Goal: Transaction & Acquisition: Book appointment/travel/reservation

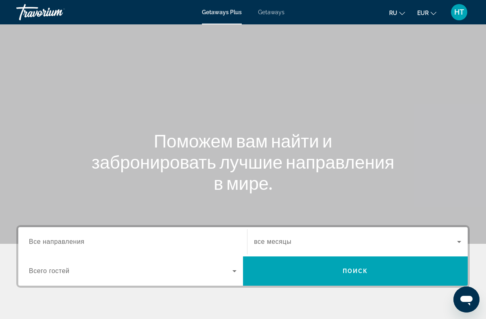
click at [273, 15] on span "Getaways" at bounding box center [271, 12] width 26 height 7
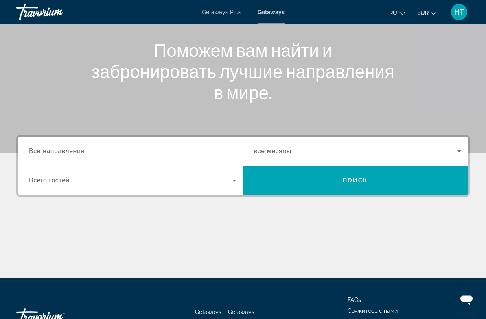
scroll to position [91, 0]
click at [145, 150] on input "Destination Все направления" at bounding box center [132, 152] width 207 height 10
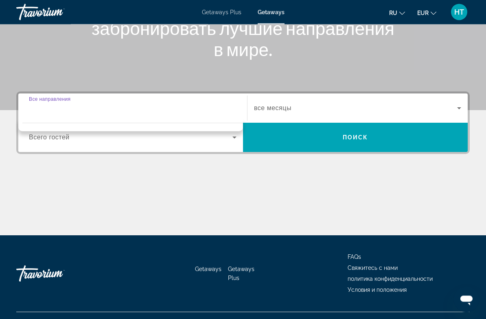
scroll to position [148, 0]
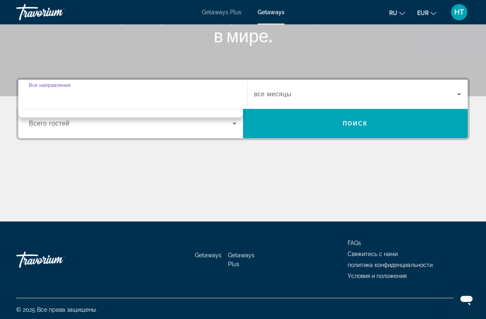
click at [103, 96] on input "Destination Все направления" at bounding box center [132, 95] width 207 height 10
click at [454, 92] on icon "Search widget" at bounding box center [459, 94] width 10 height 10
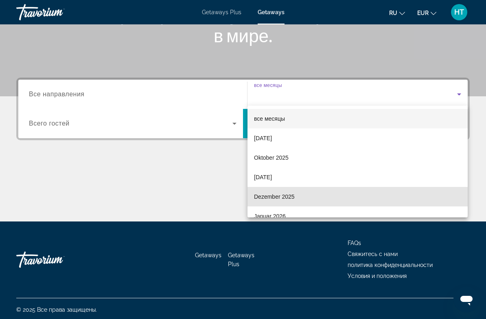
click at [292, 196] on span "Dezember 2025" at bounding box center [274, 197] width 41 height 10
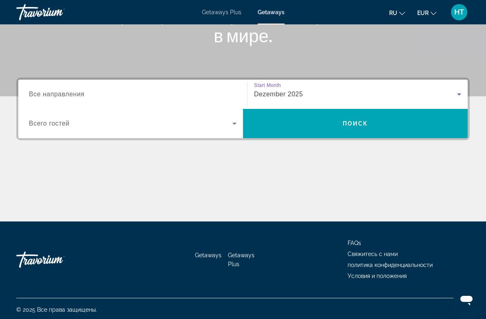
click at [89, 95] on input "Destination Все направления" at bounding box center [132, 95] width 207 height 10
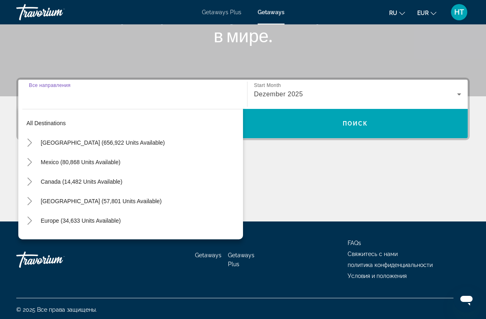
click at [92, 222] on span "Europe (34,633 units available)" at bounding box center [81, 221] width 80 height 7
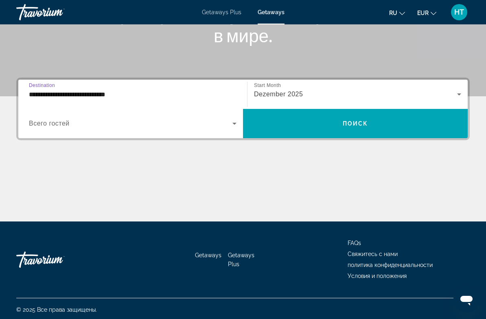
click at [230, 124] on icon "Search widget" at bounding box center [234, 124] width 10 height 10
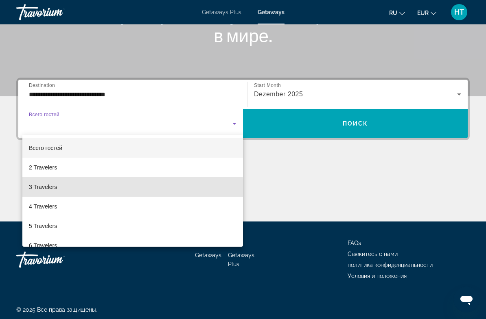
click at [66, 191] on mat-option "3 Travelers" at bounding box center [132, 187] width 220 height 20
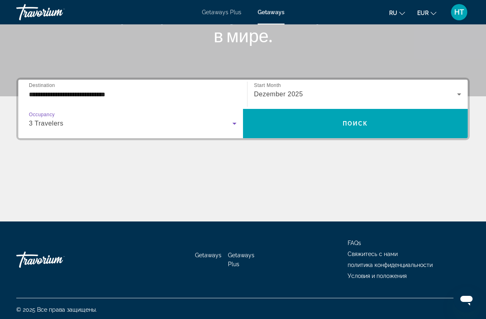
click at [183, 95] on input "**********" at bounding box center [132, 95] width 207 height 10
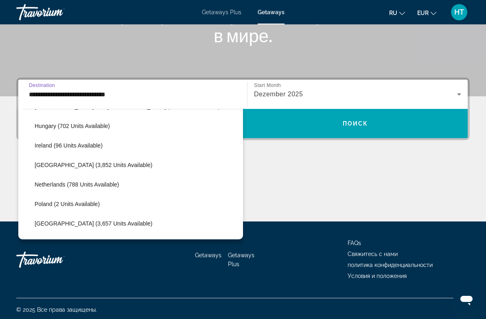
scroll to position [280, 0]
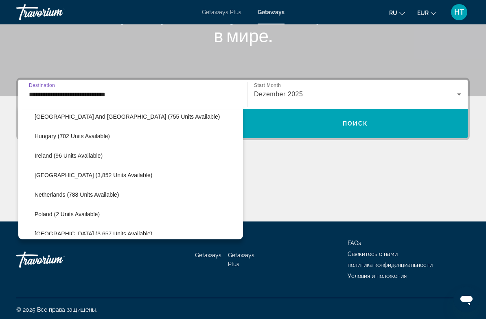
click at [100, 175] on span "[GEOGRAPHIC_DATA] (3,852 units available)" at bounding box center [94, 175] width 118 height 7
type input "**********"
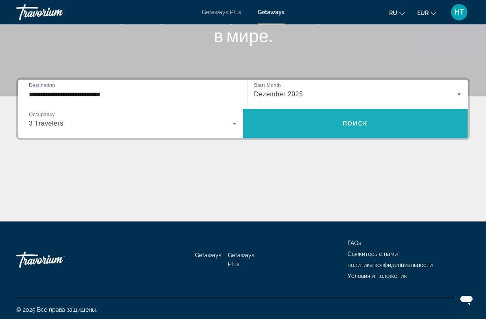
click at [359, 124] on span "Поиск" at bounding box center [355, 123] width 26 height 7
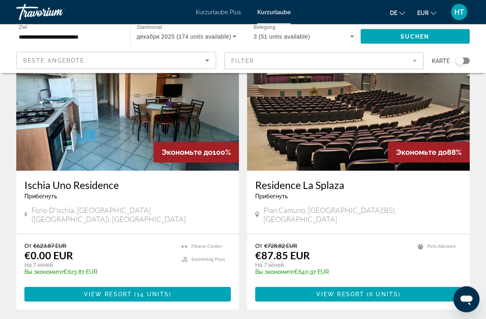
scroll to position [61, 0]
click at [411, 61] on mat-form-field "Filter" at bounding box center [324, 60] width 200 height 17
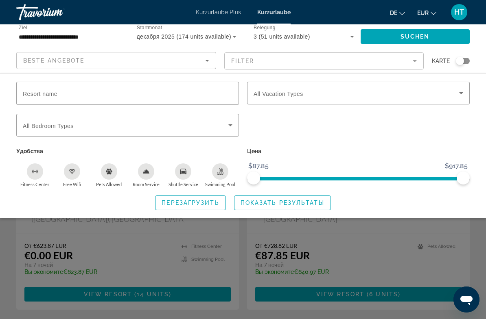
click at [458, 96] on icon "Such-Widget" at bounding box center [461, 93] width 10 height 10
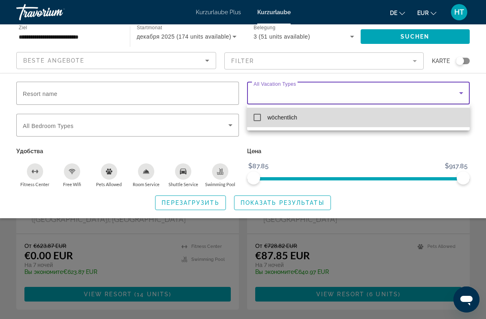
click at [265, 118] on mat-option "wöchentlich" at bounding box center [358, 118] width 222 height 20
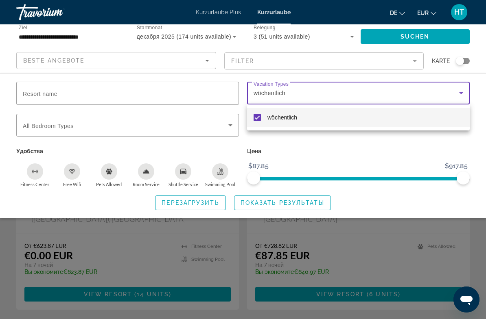
click at [289, 202] on div at bounding box center [243, 159] width 486 height 319
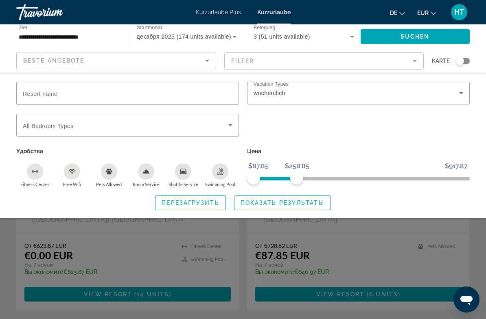
click at [268, 201] on span "Показать результаты" at bounding box center [282, 203] width 84 height 7
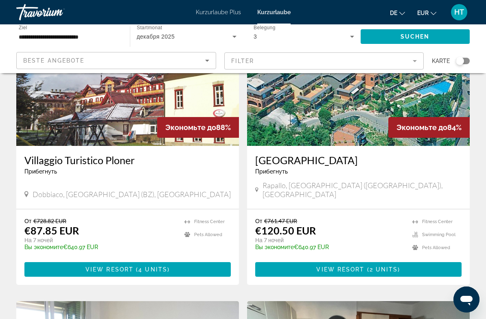
scroll to position [371, 0]
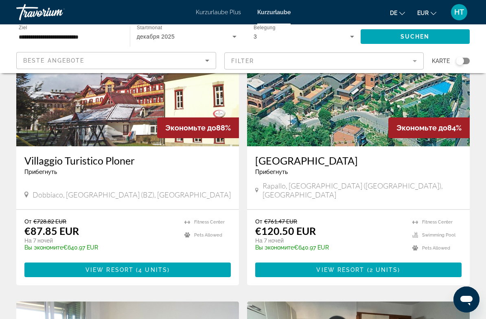
click at [205, 59] on icon "Sortieren nach" at bounding box center [207, 61] width 10 height 10
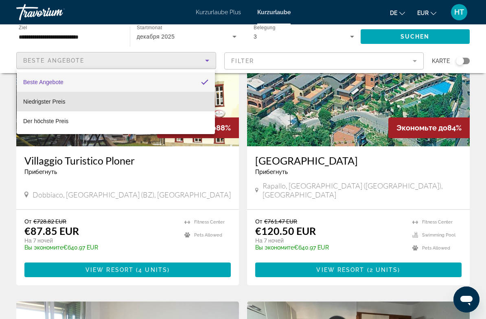
click at [67, 103] on mat-option "Niedrigster Preis" at bounding box center [116, 102] width 198 height 20
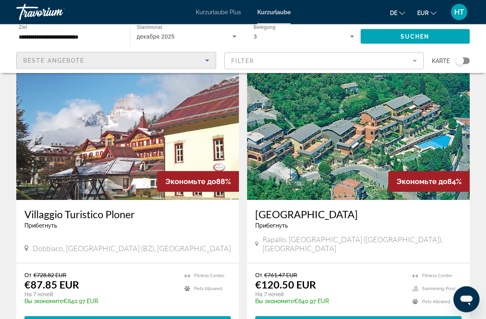
scroll to position [316, 0]
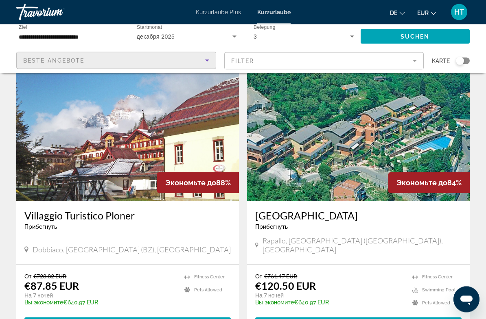
click at [54, 36] on input "**********" at bounding box center [69, 37] width 100 height 10
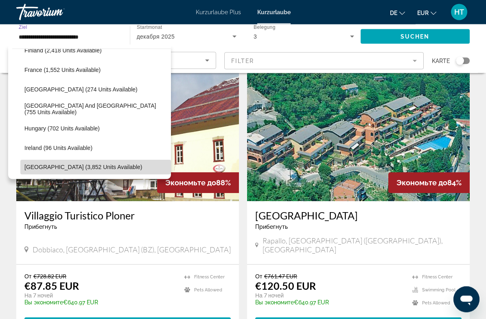
scroll to position [227, 0]
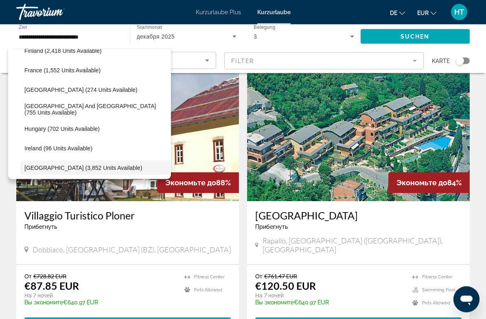
click at [76, 90] on span "[GEOGRAPHIC_DATA] (274 units available)" at bounding box center [80, 90] width 113 height 7
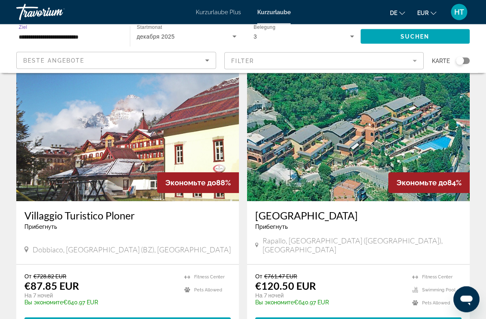
click at [42, 39] on input "**********" at bounding box center [69, 37] width 100 height 10
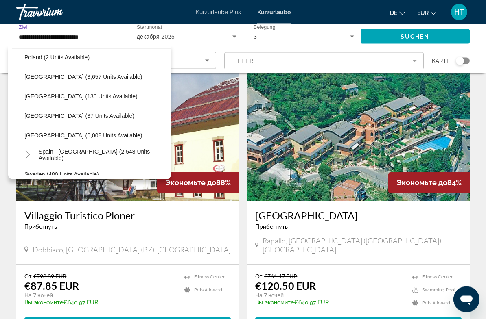
scroll to position [377, 0]
click at [76, 137] on span "[GEOGRAPHIC_DATA] (6,008 units available)" at bounding box center [83, 135] width 118 height 7
type input "**********"
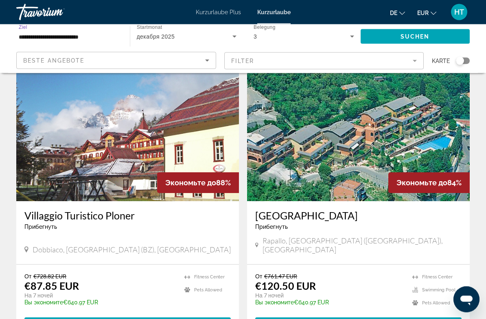
click at [200, 59] on div "Beste Angebote" at bounding box center [114, 61] width 182 height 10
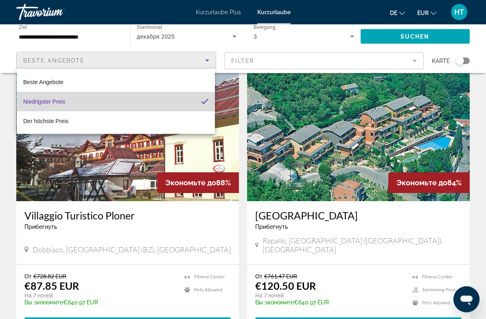
click at [118, 104] on mat-option "Niedrigster Preis" at bounding box center [116, 102] width 198 height 20
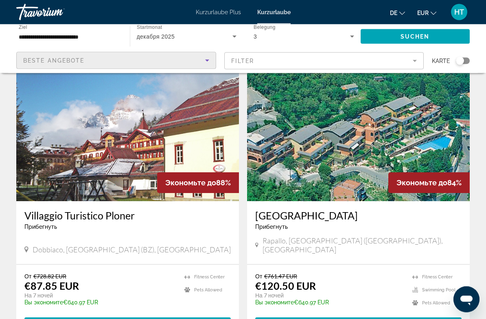
click at [392, 37] on span "Such-Widget" at bounding box center [414, 37] width 109 height 20
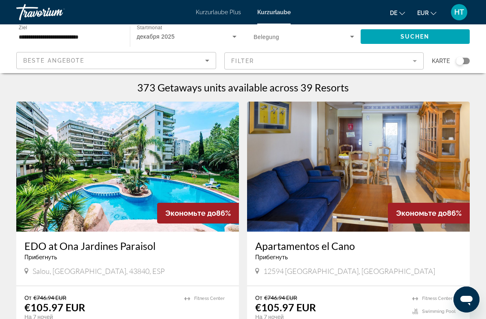
click at [196, 61] on div "Beste Angebote" at bounding box center [114, 61] width 182 height 10
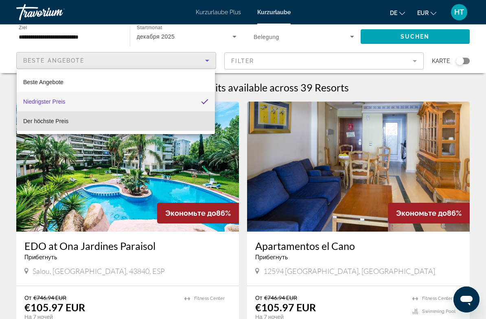
click at [54, 120] on font "Der höchste Preis" at bounding box center [45, 121] width 45 height 7
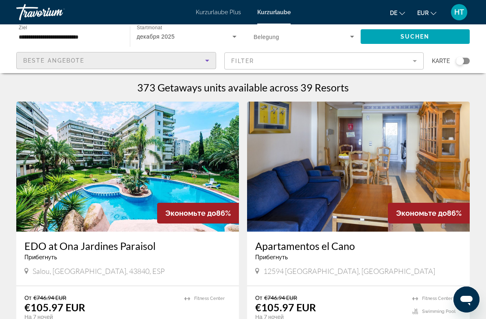
click at [201, 58] on div "Beste Angebote" at bounding box center [114, 61] width 182 height 10
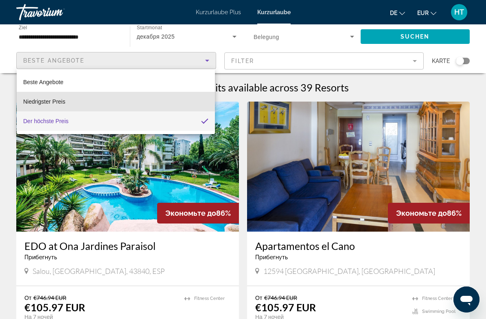
click at [61, 102] on font "Niedrigster Preis" at bounding box center [44, 101] width 42 height 7
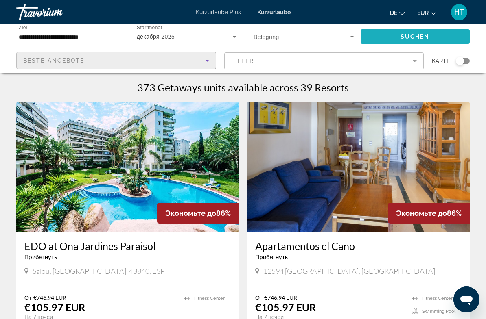
click at [383, 37] on span "Such-Widget" at bounding box center [414, 37] width 109 height 20
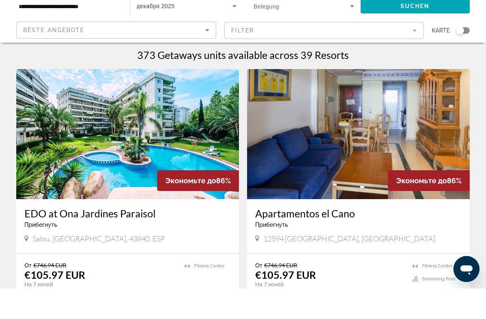
click at [202, 56] on icon "Sortieren nach" at bounding box center [207, 61] width 10 height 10
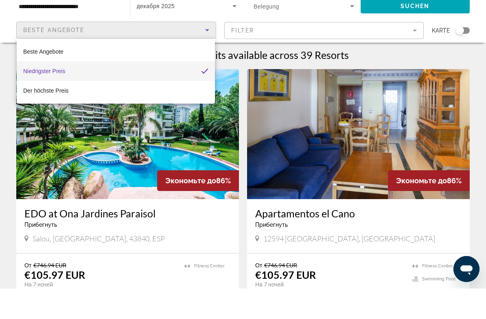
click at [61, 98] on font "Niedrigster Preis" at bounding box center [44, 101] width 42 height 7
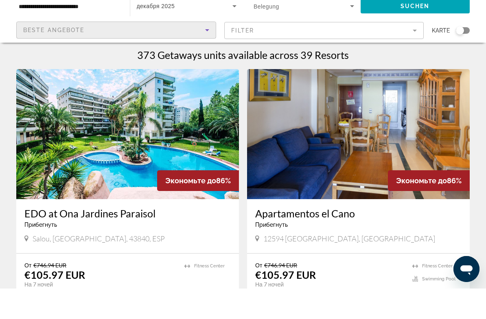
click at [410, 52] on mat-form-field "Filter" at bounding box center [324, 60] width 200 height 17
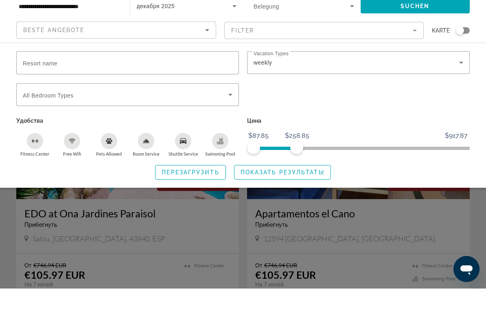
click at [459, 88] on icon "Such-Widget" at bounding box center [461, 93] width 10 height 10
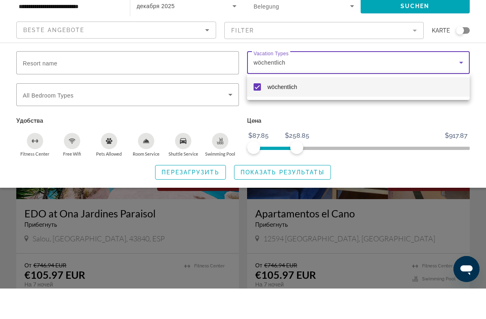
click at [310, 170] on div at bounding box center [243, 159] width 486 height 319
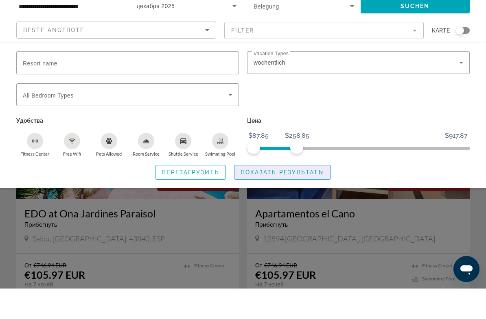
click at [311, 200] on span "Показать результаты" at bounding box center [282, 203] width 84 height 7
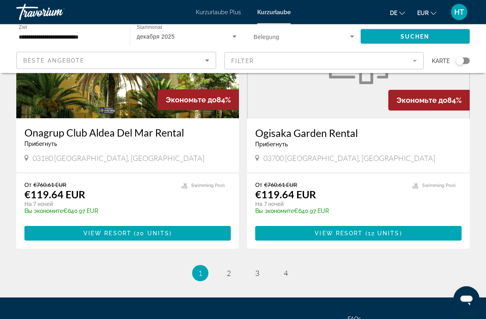
scroll to position [1534, 0]
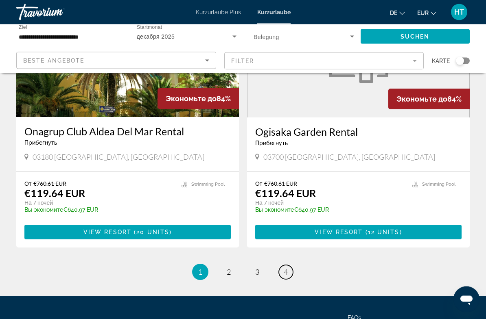
click at [286, 268] on span "4" at bounding box center [285, 272] width 4 height 9
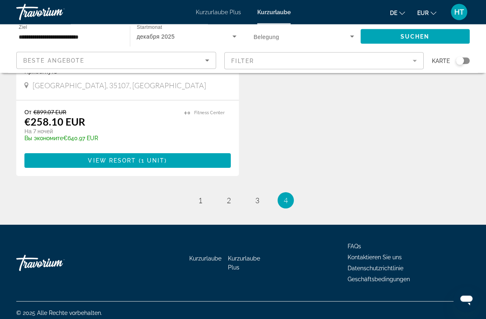
scroll to position [466, 0]
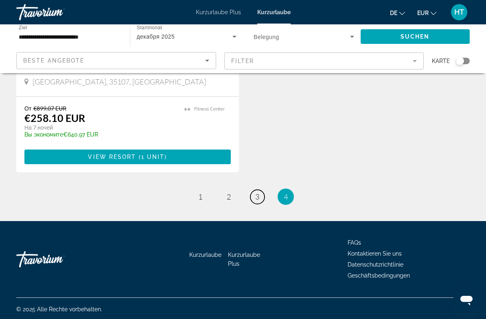
click at [257, 194] on span "3" at bounding box center [257, 196] width 4 height 9
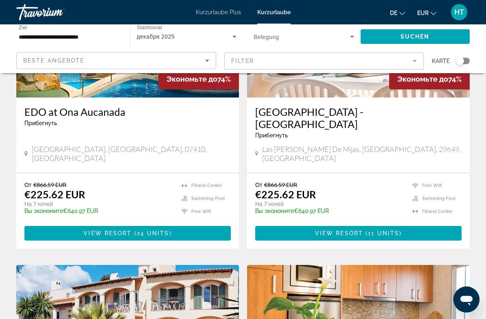
scroll to position [982, 0]
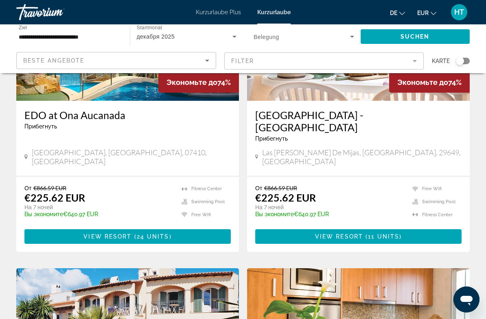
click at [225, 13] on font "Kurzurlaube Plus" at bounding box center [218, 12] width 45 height 7
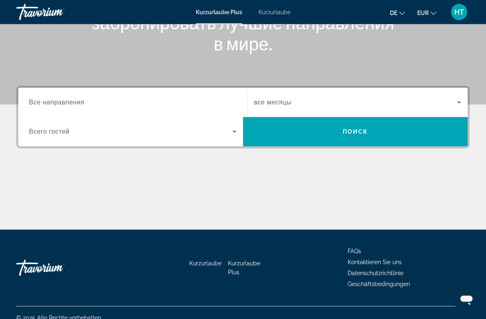
scroll to position [139, 0]
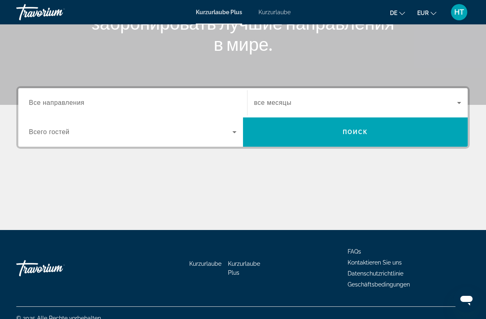
click at [137, 101] on input "Destination Все направления" at bounding box center [132, 103] width 207 height 10
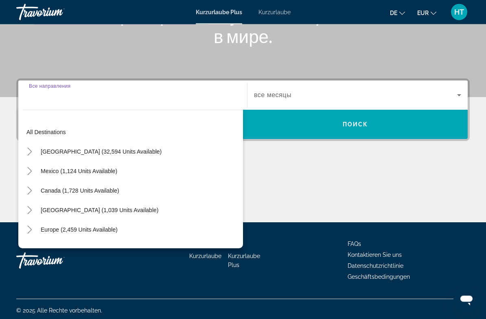
scroll to position [147, 0]
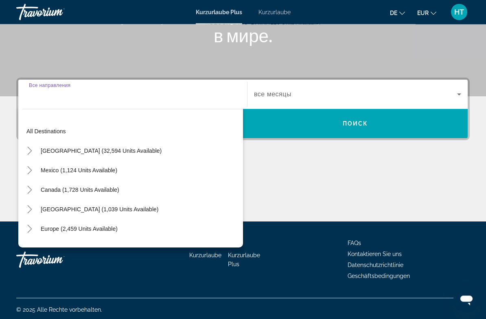
click at [93, 230] on span "Europe (2,459 units available)" at bounding box center [79, 229] width 77 height 7
type input "**********"
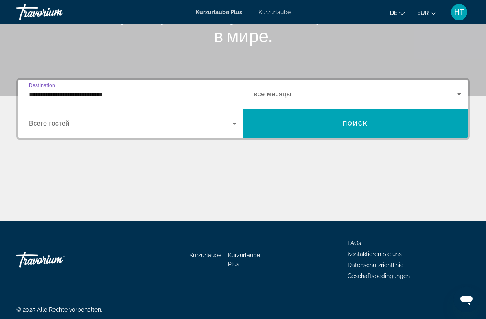
click at [455, 92] on icon "Search widget" at bounding box center [459, 94] width 10 height 10
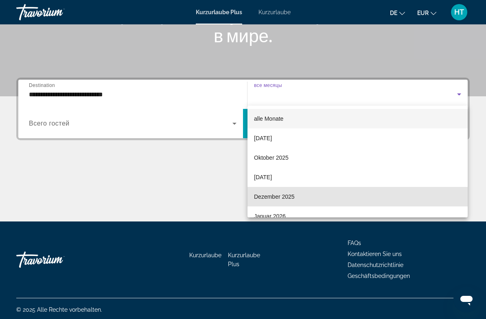
click at [295, 197] on mat-option "Dezember 2025" at bounding box center [357, 197] width 220 height 20
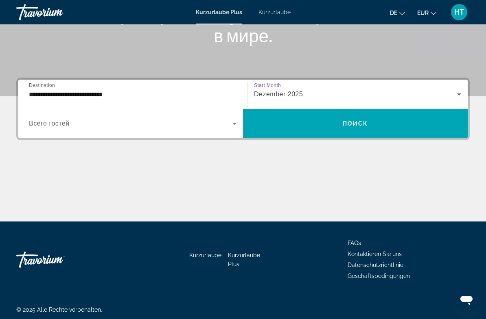
click at [182, 126] on span "Search widget" at bounding box center [130, 124] width 203 height 10
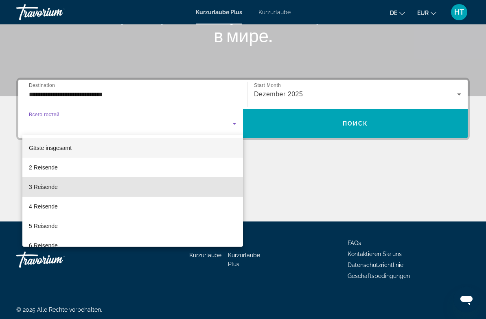
click at [133, 190] on mat-option "3 Reisende" at bounding box center [132, 187] width 220 height 20
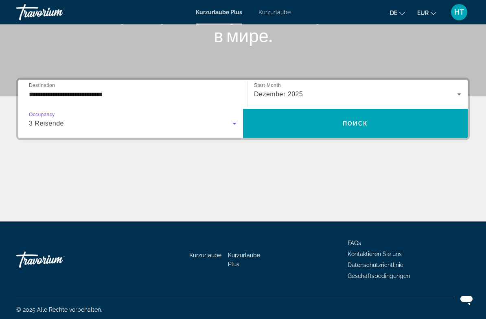
click at [333, 126] on span "Search widget" at bounding box center [355, 124] width 225 height 20
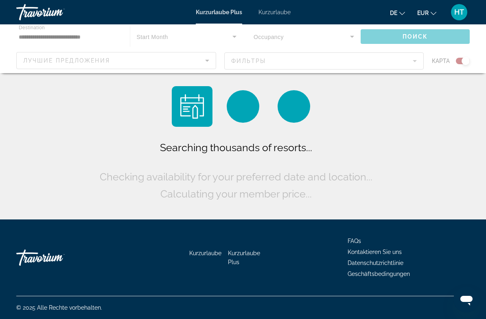
scroll to position [18, 0]
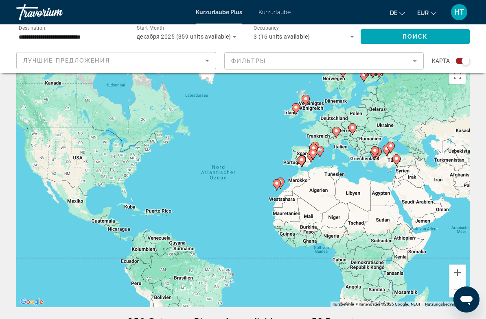
click at [209, 61] on icon "Sort by" at bounding box center [207, 61] width 10 height 10
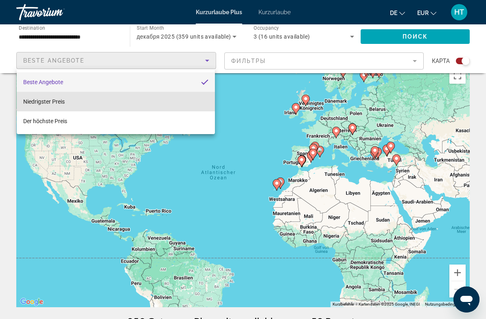
click at [129, 105] on mat-option "Niedrigster Preis" at bounding box center [116, 102] width 198 height 20
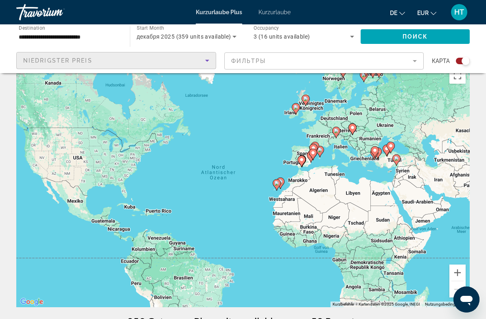
click at [399, 33] on span "Search widget" at bounding box center [414, 37] width 109 height 20
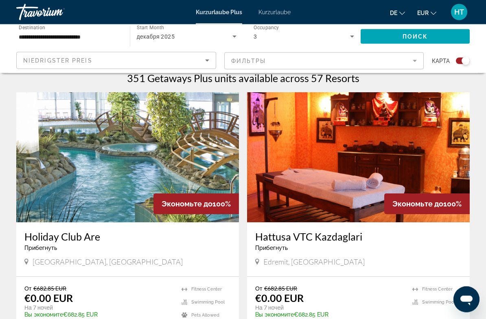
scroll to position [262, 0]
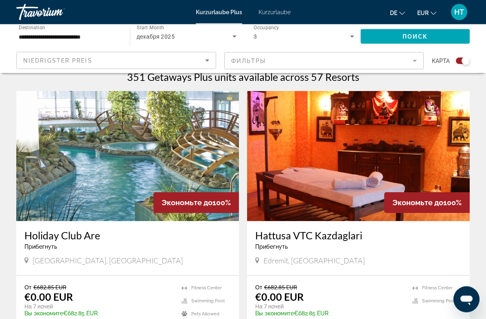
click at [57, 37] on input "**********" at bounding box center [69, 37] width 100 height 10
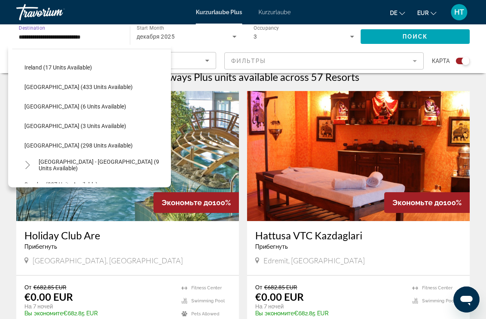
scroll to position [299, 0]
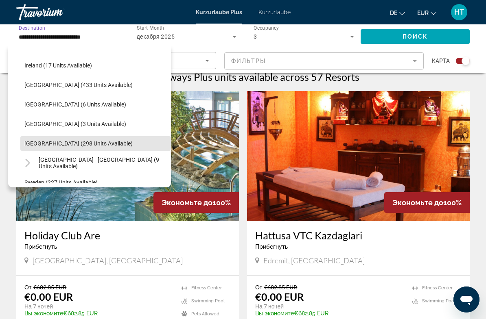
click at [55, 141] on span "[GEOGRAPHIC_DATA] (298 units available)" at bounding box center [78, 143] width 108 height 7
type input "**********"
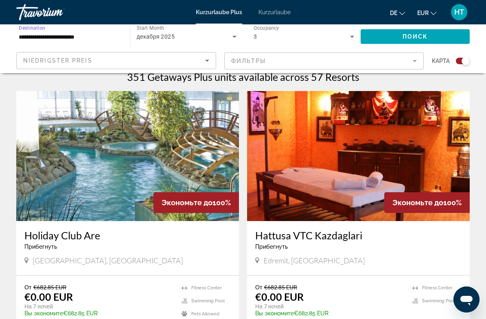
click at [386, 39] on span "Search widget" at bounding box center [414, 37] width 109 height 20
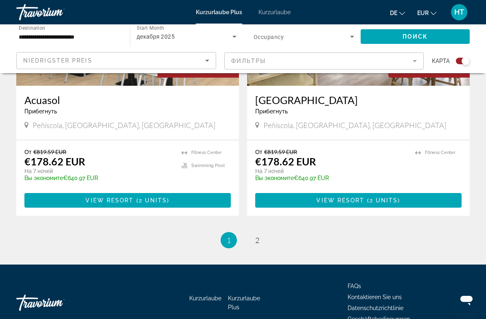
scroll to position [1825, 0]
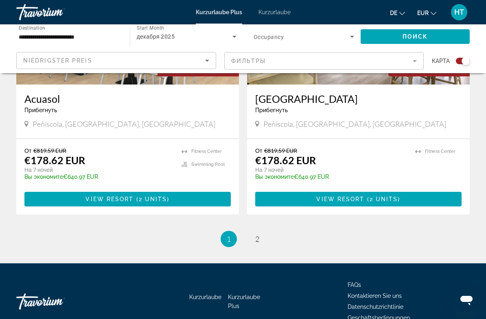
click at [271, 11] on font "Kurzurlaube" at bounding box center [274, 12] width 32 height 7
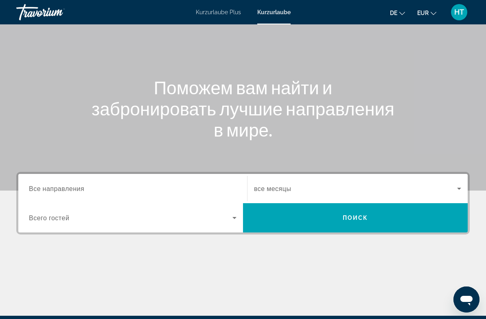
scroll to position [55, 0]
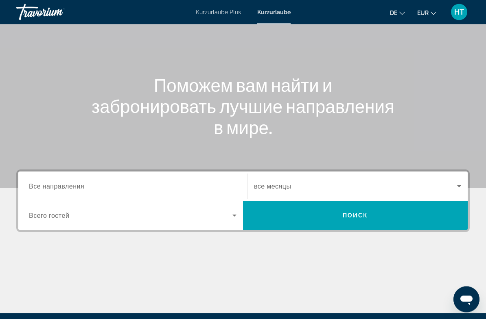
click at [78, 188] on span "Все направления" at bounding box center [56, 187] width 55 height 8
click at [78, 188] on input "Destination Все направления" at bounding box center [132, 187] width 207 height 10
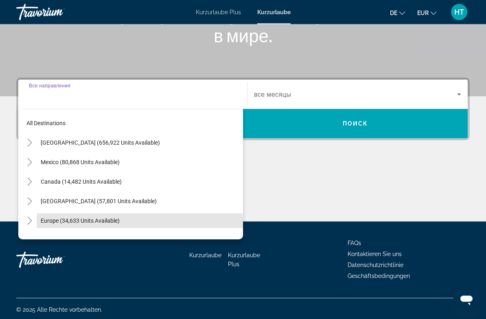
scroll to position [148, 0]
click at [59, 219] on span "Europe (34,633 units available)" at bounding box center [80, 221] width 79 height 7
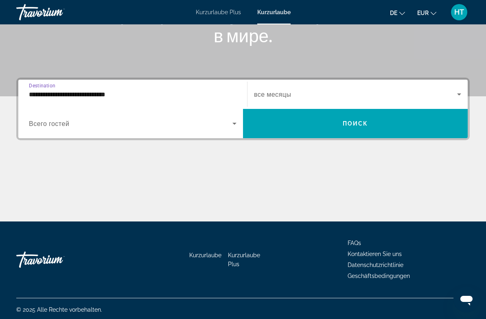
click at [112, 96] on input "**********" at bounding box center [132, 95] width 207 height 10
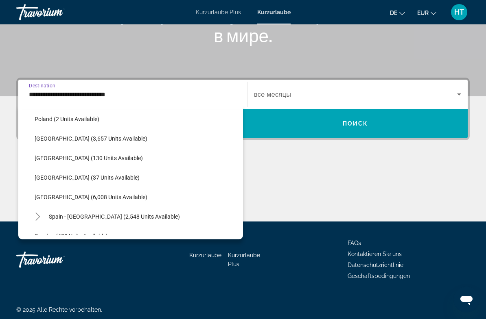
scroll to position [377, 0]
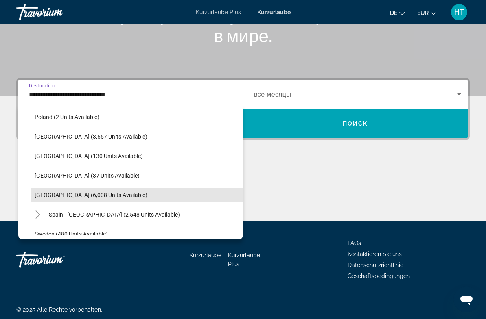
click at [80, 192] on span "[GEOGRAPHIC_DATA] (6,008 units available)" at bounding box center [91, 195] width 113 height 7
type input "**********"
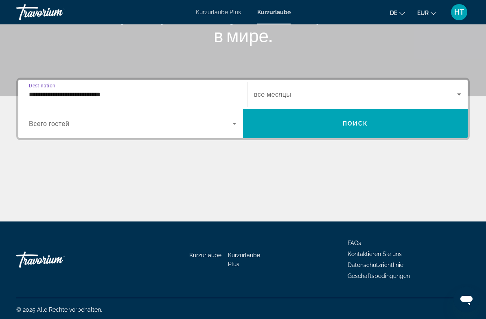
click at [232, 127] on icon "Search widget" at bounding box center [234, 124] width 10 height 10
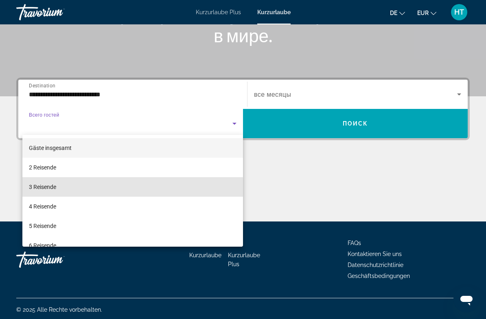
click at [56, 190] on font "3 Reisende" at bounding box center [42, 187] width 27 height 7
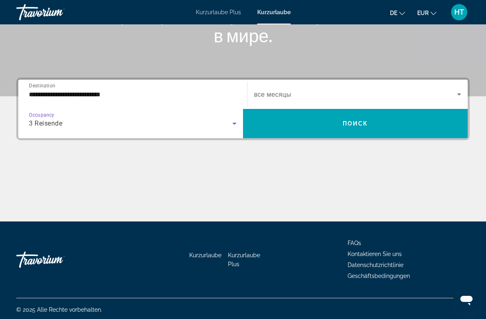
click at [451, 94] on span "Search widget" at bounding box center [355, 94] width 203 height 10
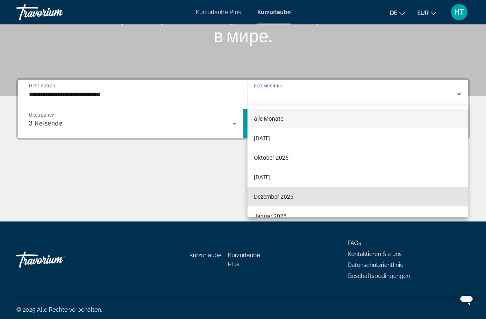
click at [283, 196] on font "Dezember 2025" at bounding box center [273, 197] width 39 height 7
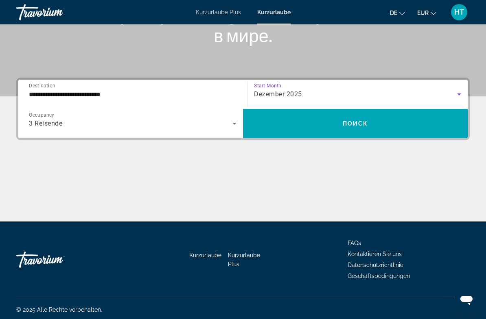
click at [350, 126] on span "Поиск" at bounding box center [355, 123] width 26 height 7
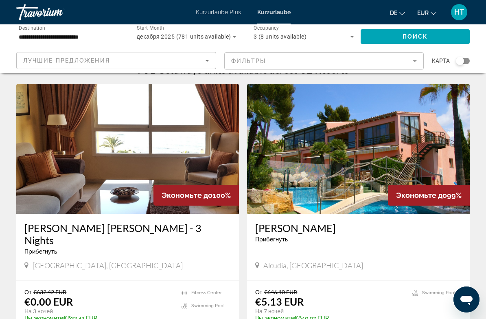
scroll to position [7, 0]
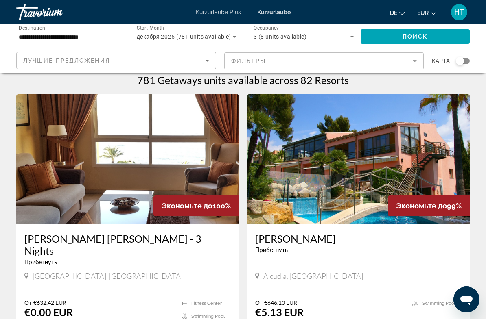
click at [206, 63] on icon "Sort by" at bounding box center [207, 61] width 10 height 10
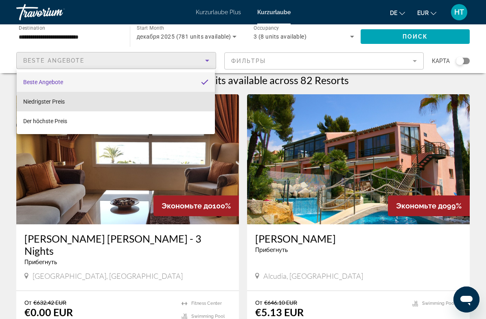
click at [164, 104] on mat-option "Niedrigster Preis" at bounding box center [116, 102] width 198 height 20
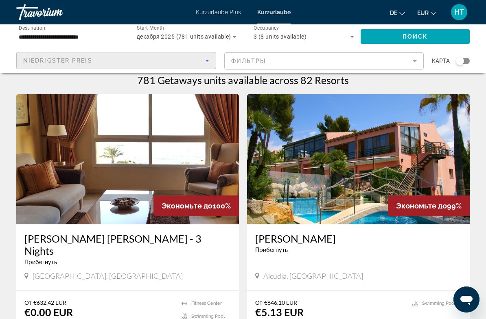
click at [417, 37] on span "Поиск" at bounding box center [415, 36] width 26 height 7
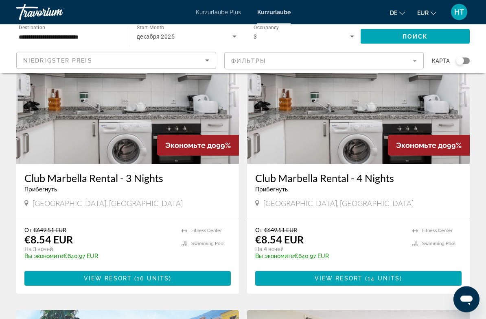
scroll to position [357, 0]
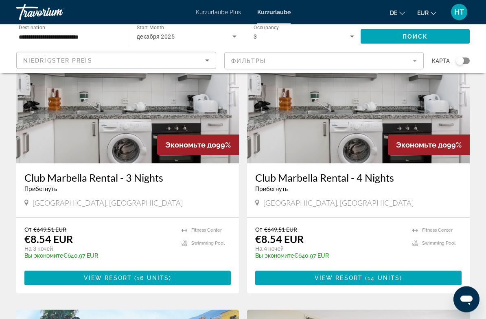
click at [410, 61] on mat-form-field "Фильтры" at bounding box center [324, 60] width 200 height 17
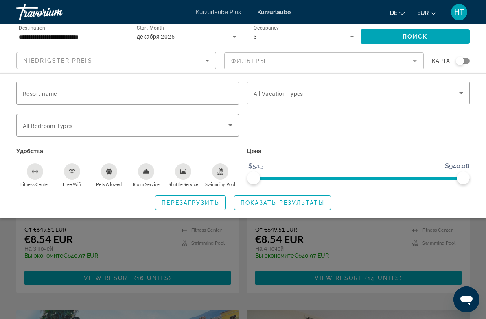
click at [454, 91] on span "Search widget" at bounding box center [355, 93] width 205 height 10
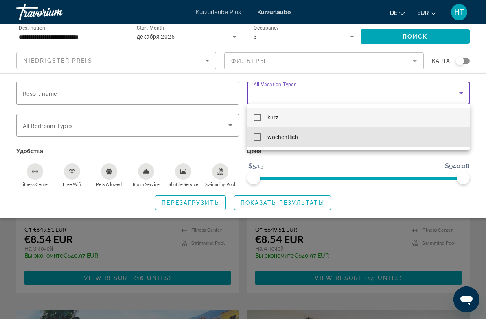
click at [291, 138] on font "wöchentlich" at bounding box center [282, 137] width 31 height 7
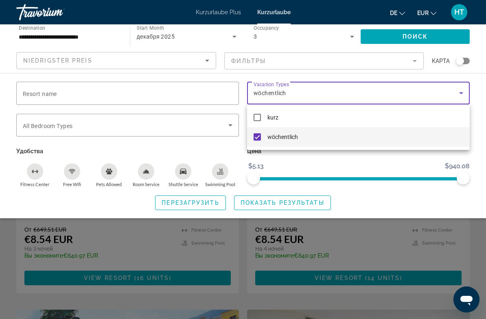
click at [282, 202] on div at bounding box center [243, 159] width 486 height 319
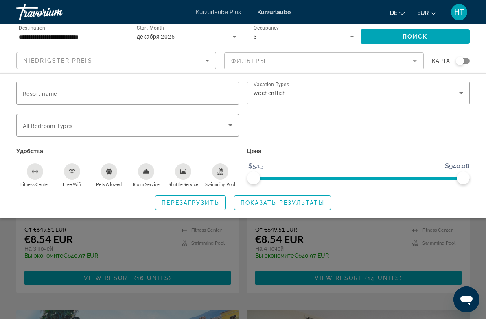
click at [313, 201] on span "Показать результаты" at bounding box center [282, 203] width 84 height 7
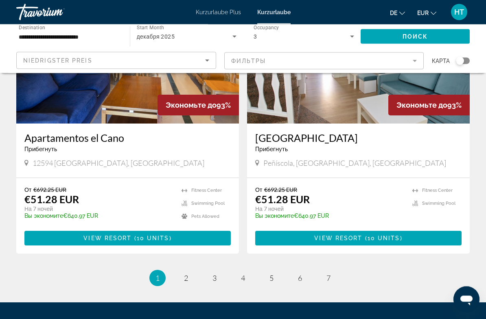
scroll to position [1513, 0]
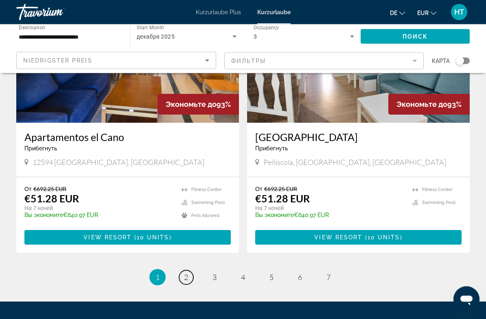
click at [185, 273] on span "2" at bounding box center [186, 277] width 4 height 9
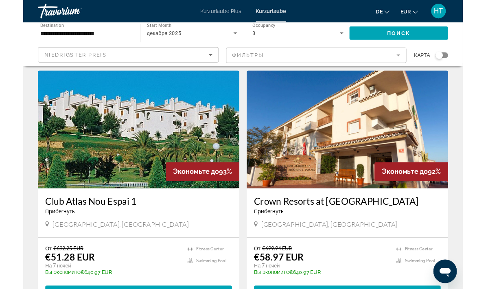
scroll to position [312, 0]
